Goal: Find specific page/section

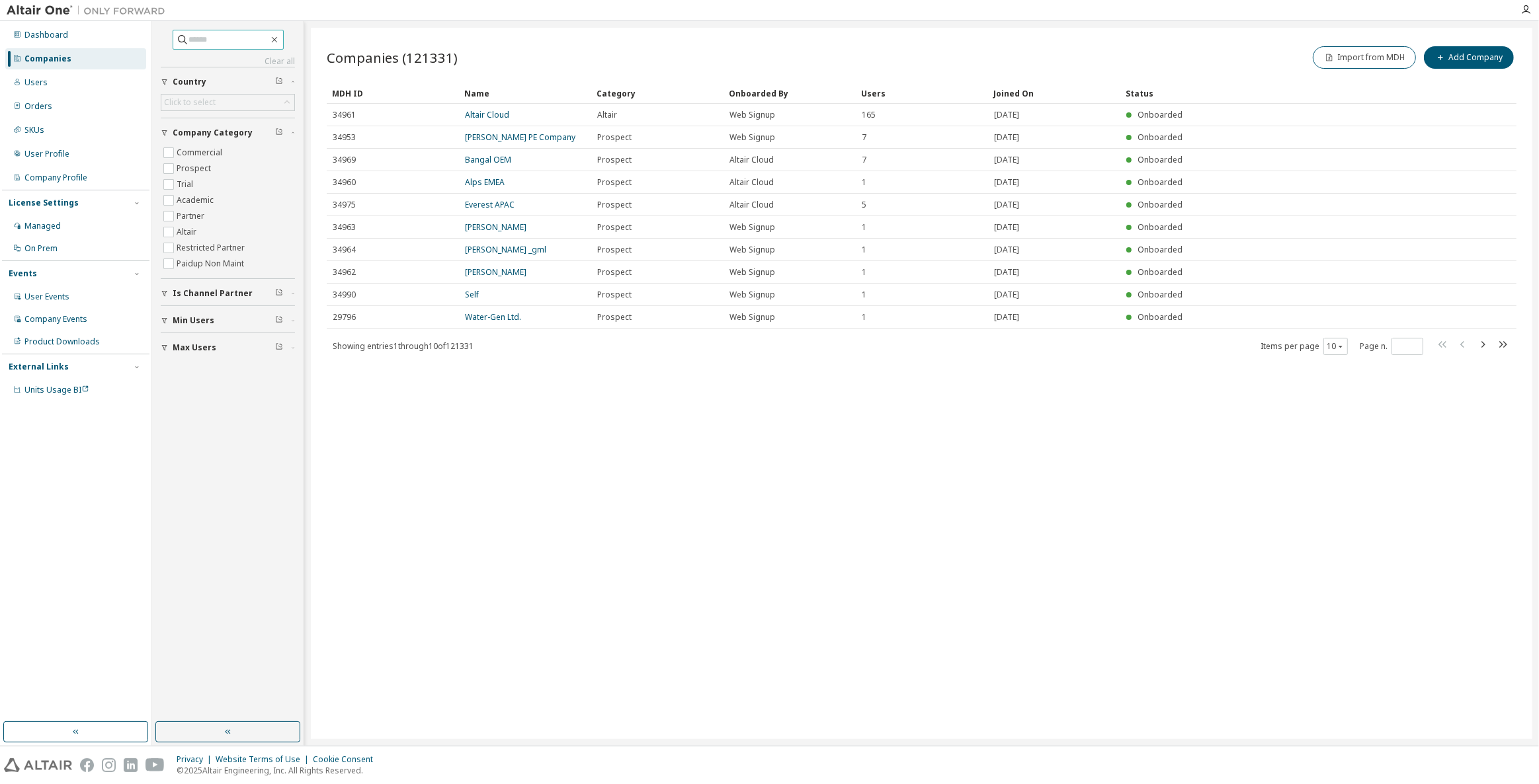
click at [196, 38] on input "text" at bounding box center [228, 39] width 79 height 13
type input "****"
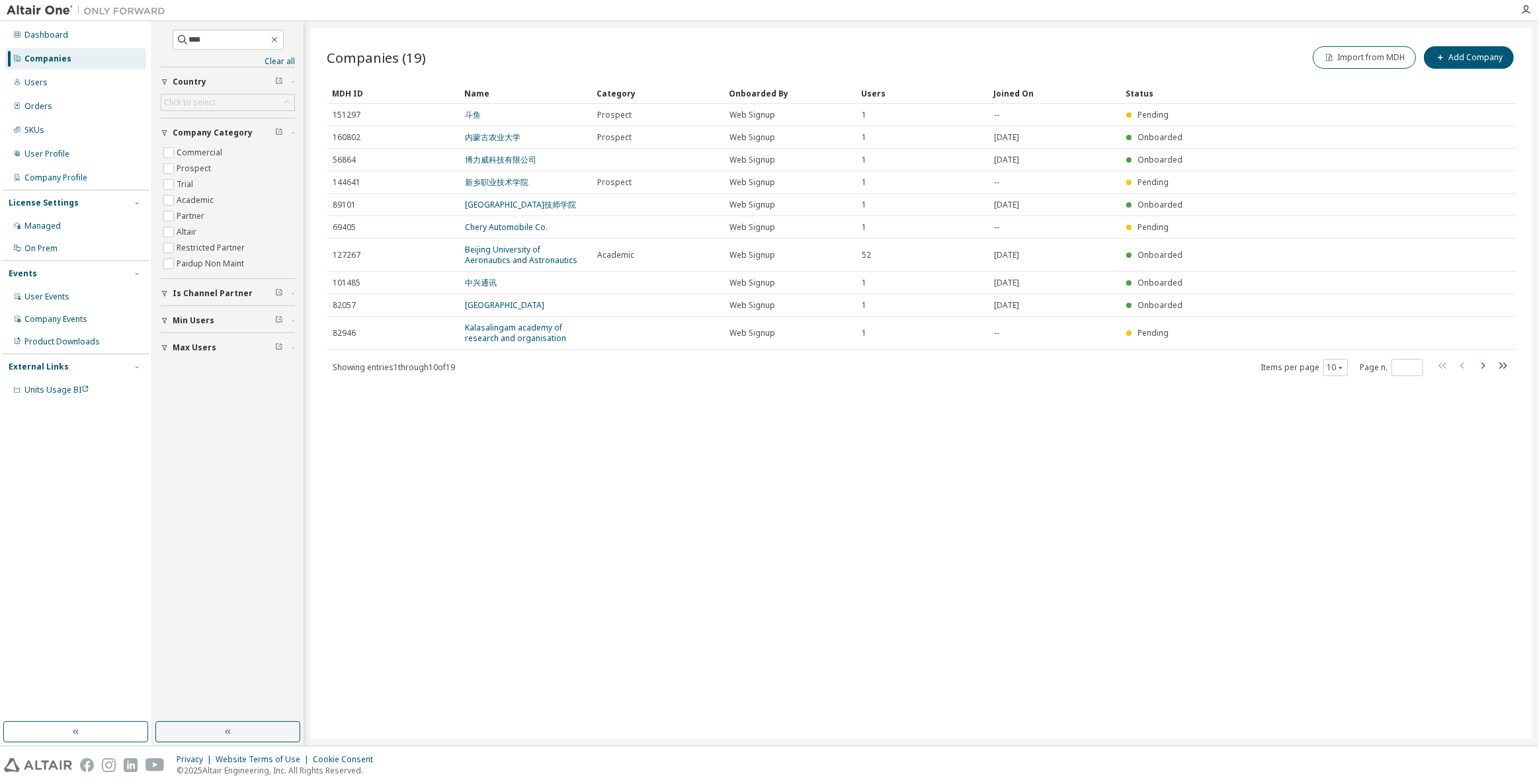
click at [1487, 363] on icon "button" at bounding box center [1483, 366] width 16 height 16
type input "*"
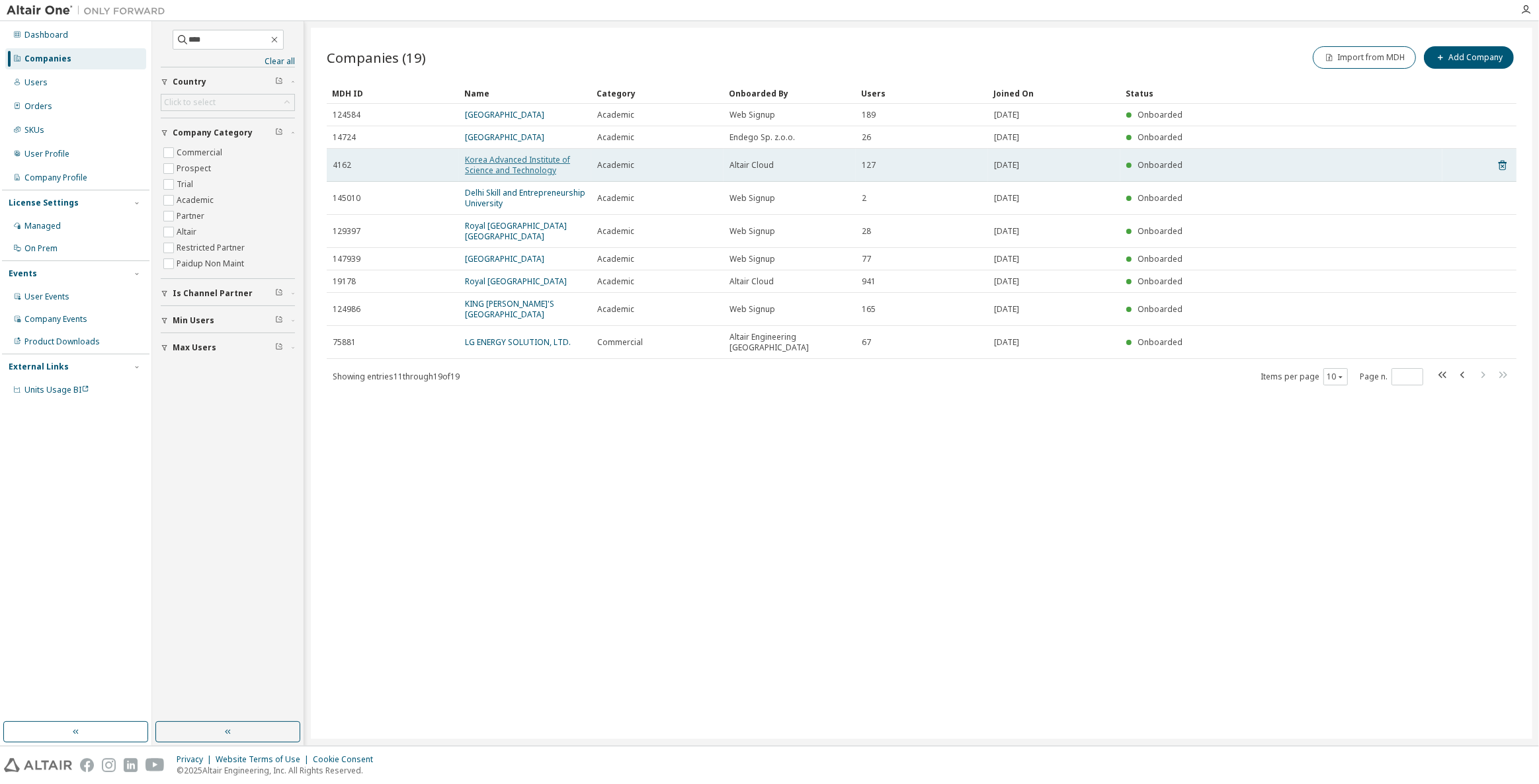
click at [510, 171] on link "Korea Advanced Institute of Science and Technology" at bounding box center [518, 165] width 105 height 22
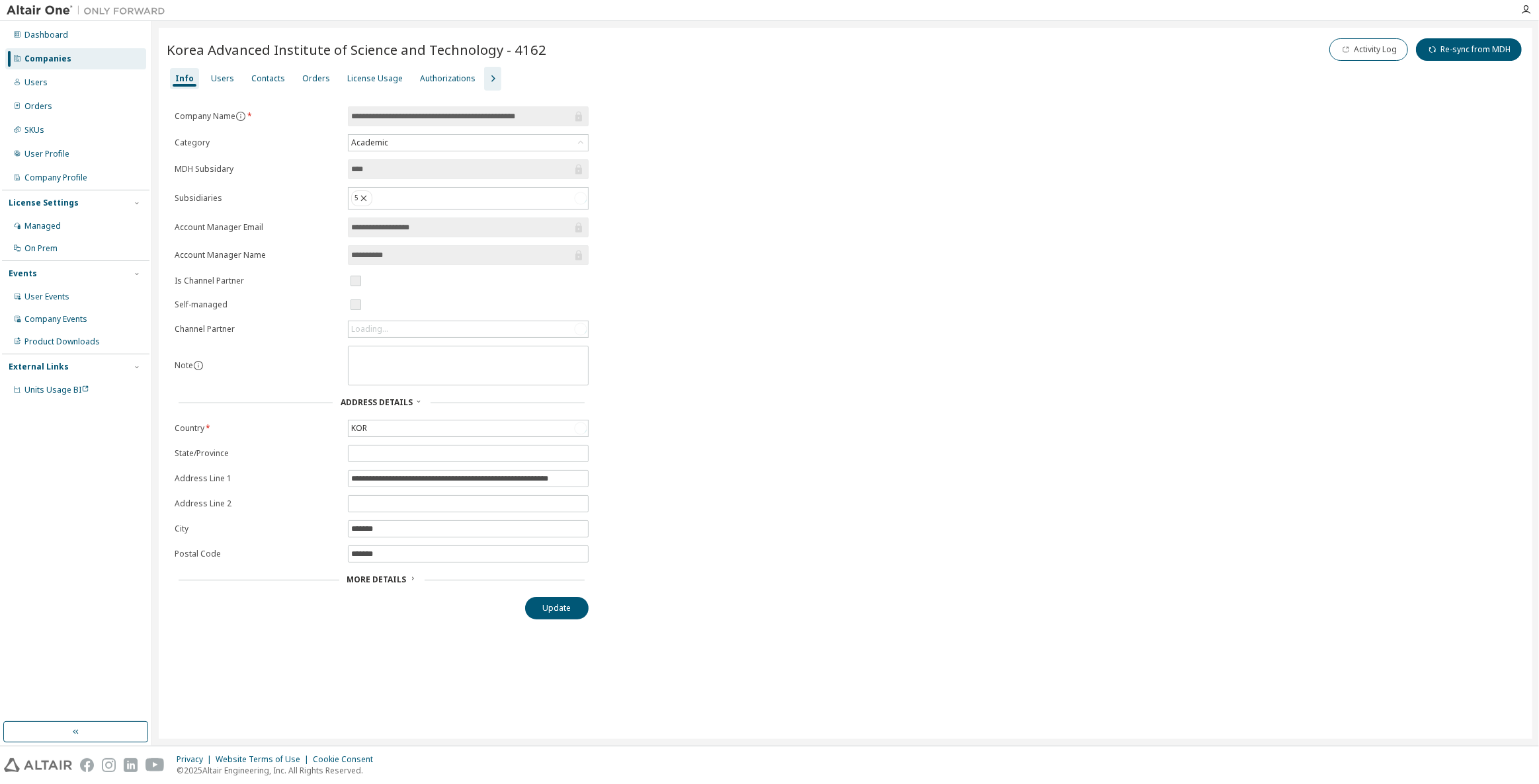
click at [485, 71] on button "button" at bounding box center [493, 78] width 17 height 24
click at [578, 79] on div "Groups" at bounding box center [581, 78] width 29 height 10
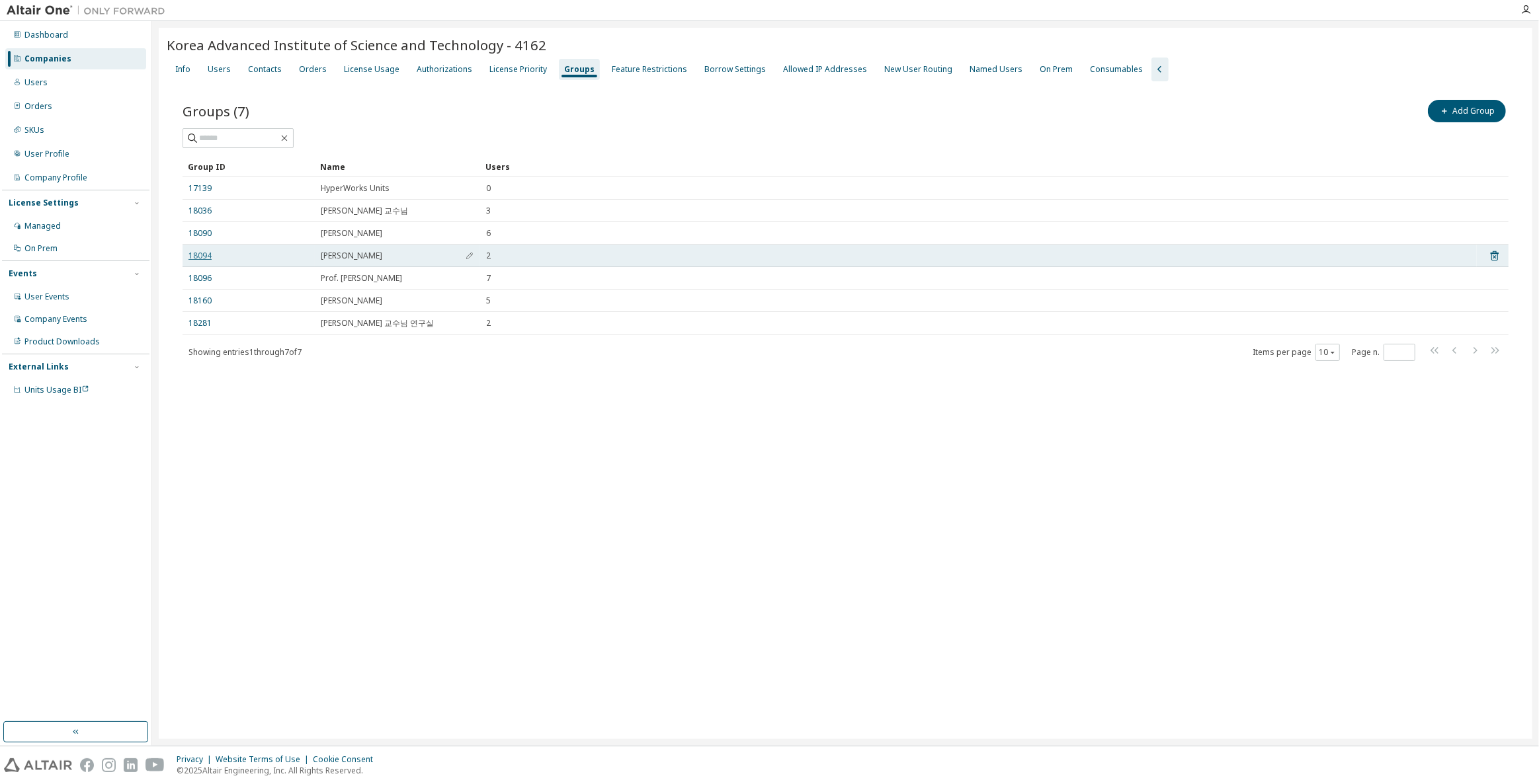
click at [205, 257] on link "18094" at bounding box center [200, 256] width 24 height 10
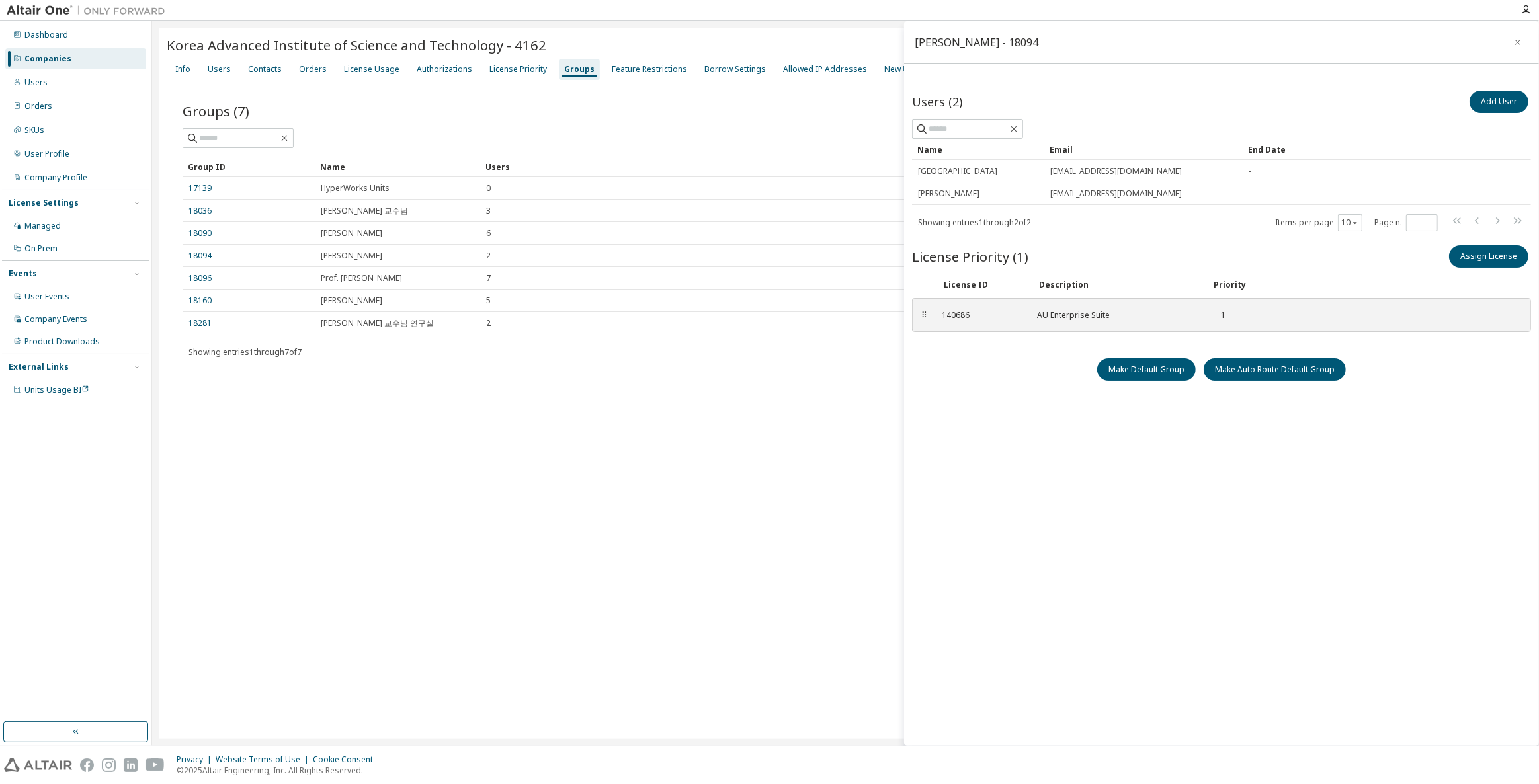
drag, startPoint x: 468, startPoint y: 733, endPoint x: 418, endPoint y: 616, distance: 127.2
click at [468, 733] on div "Korea Advanced Institute of Science and Technology - 4162 Clear Load Save Save …" at bounding box center [845, 383] width 1374 height 712
